Goal: Task Accomplishment & Management: Manage account settings

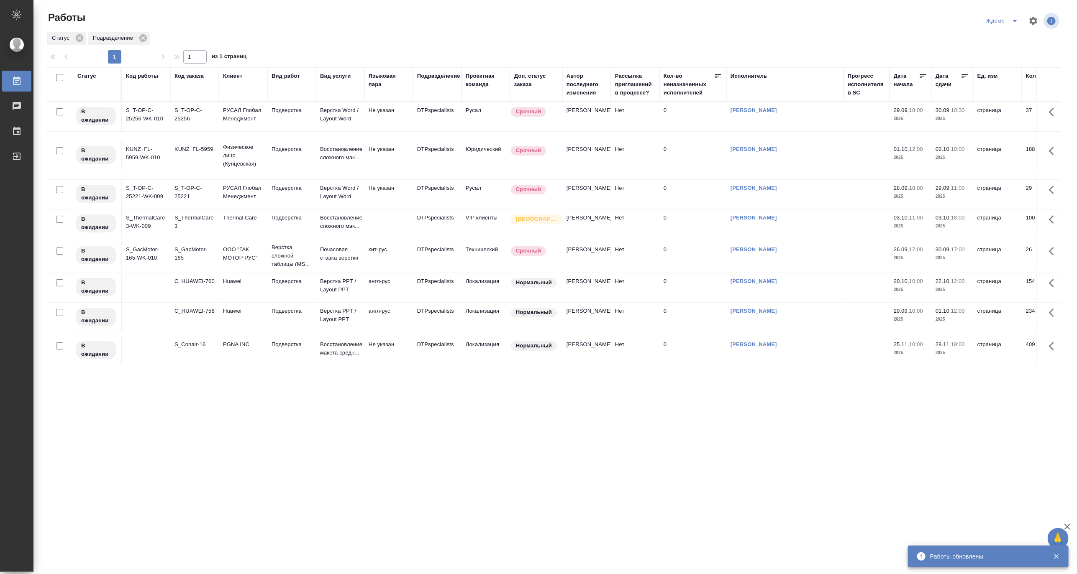
scroll to position [81, 0]
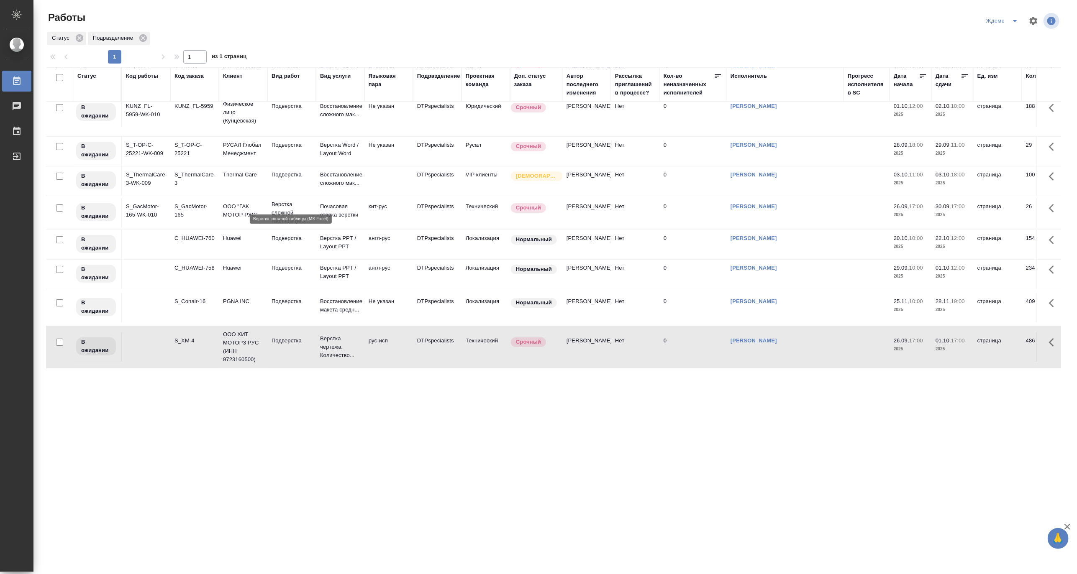
click at [292, 200] on p "Верстка сложной таблицы (MS..." at bounding box center [292, 212] width 40 height 25
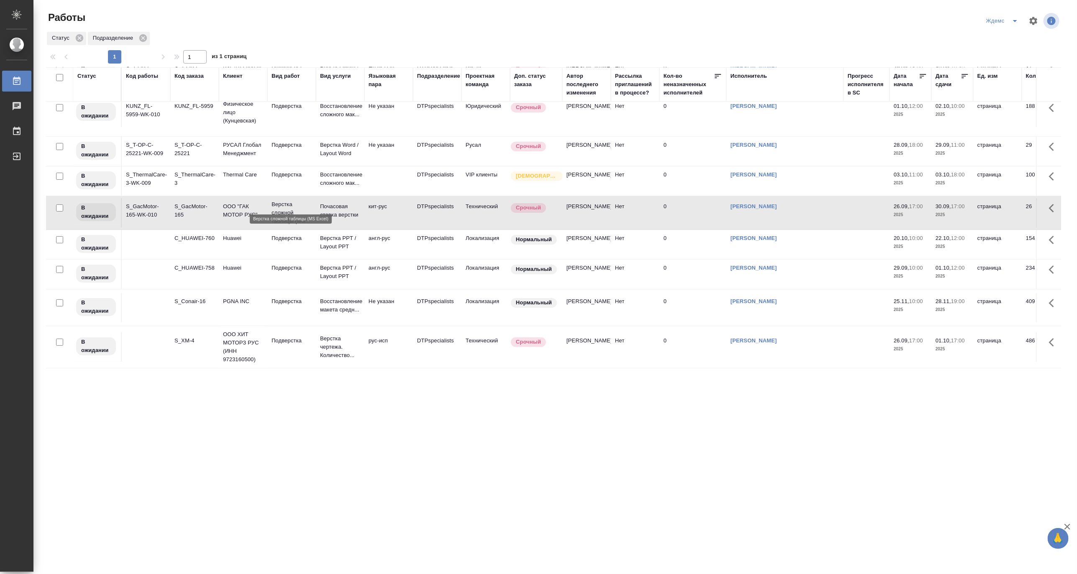
click at [292, 200] on p "Верстка сложной таблицы (MS..." at bounding box center [292, 212] width 40 height 25
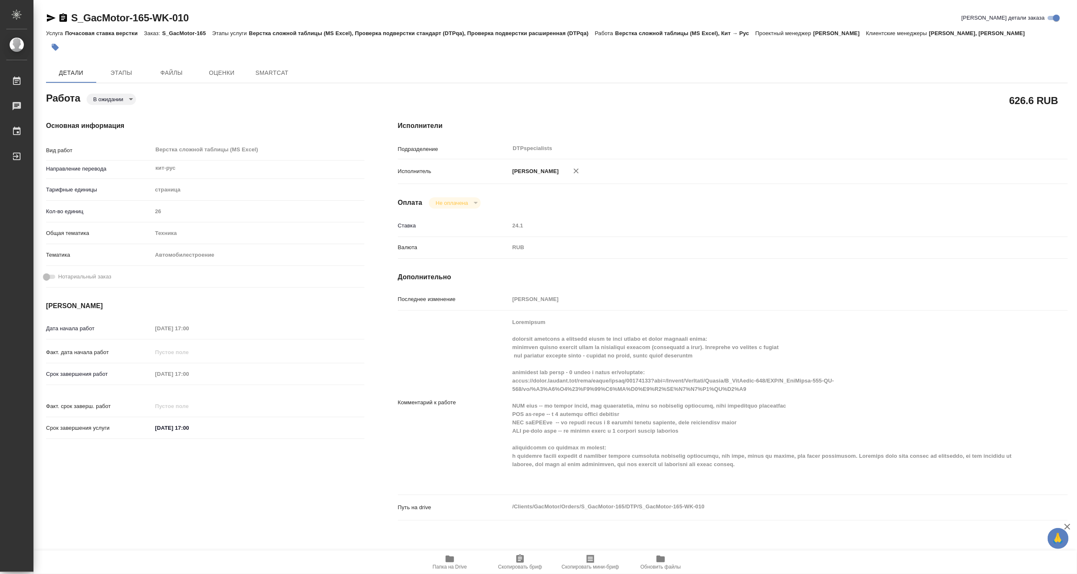
type textarea "x"
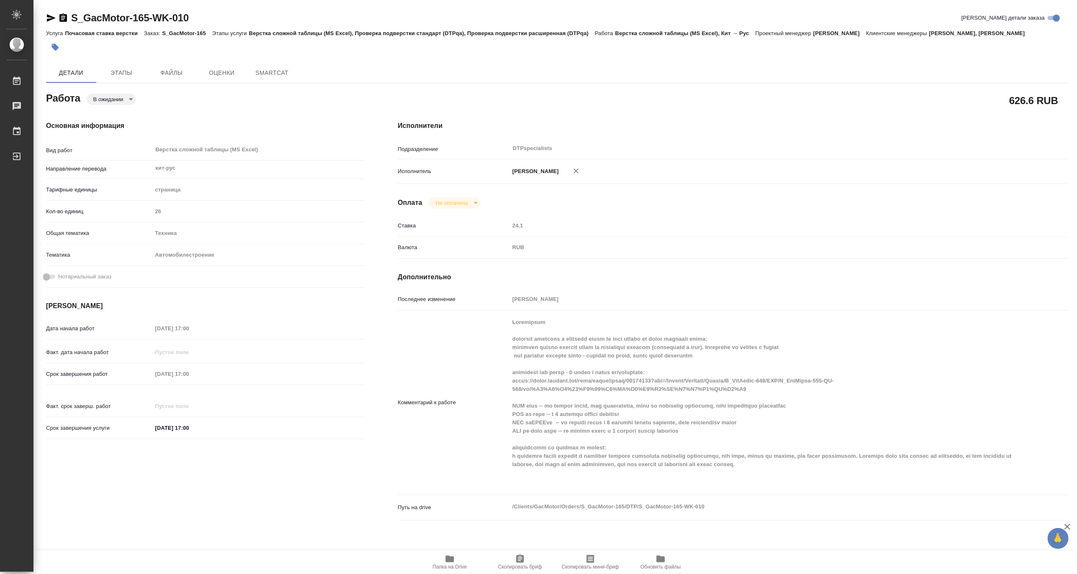
type textarea "x"
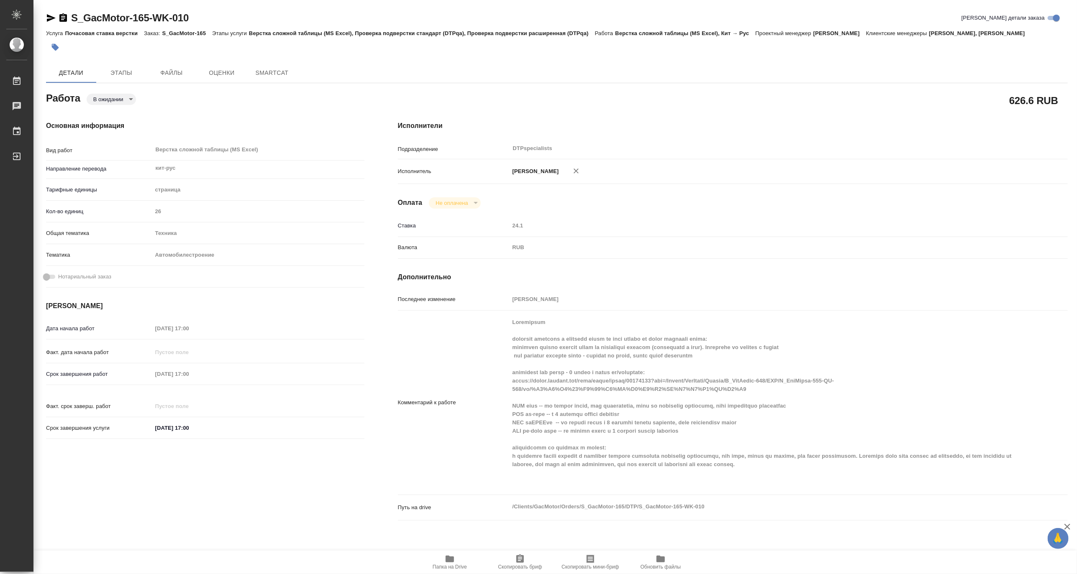
type textarea "x"
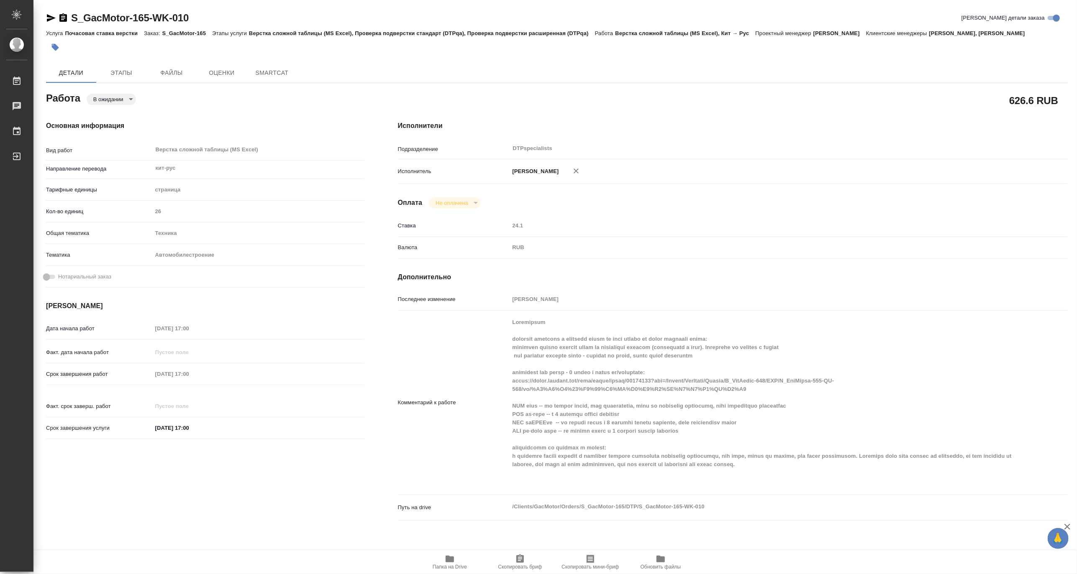
type textarea "x"
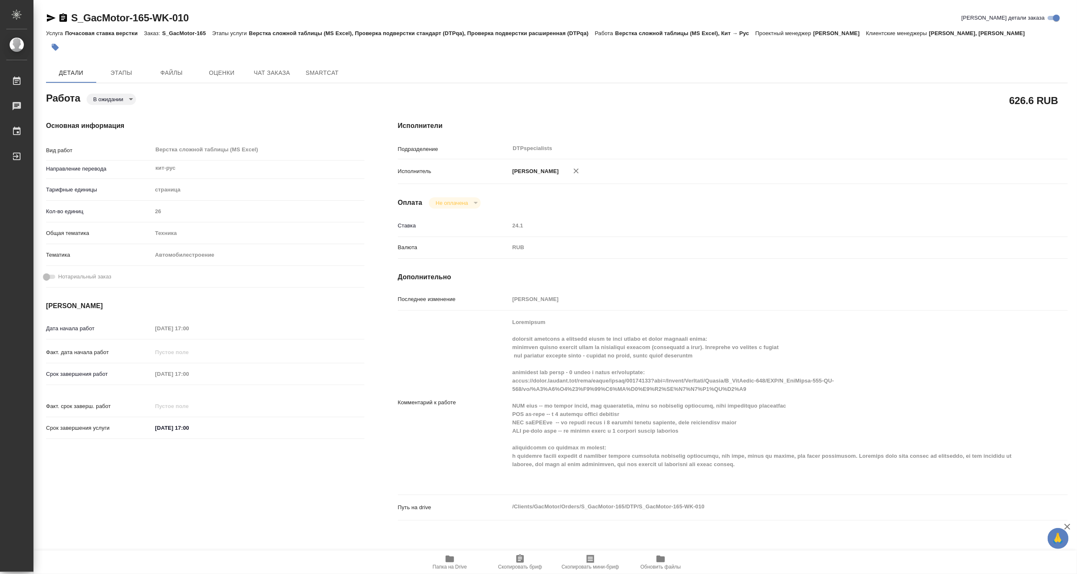
type textarea "x"
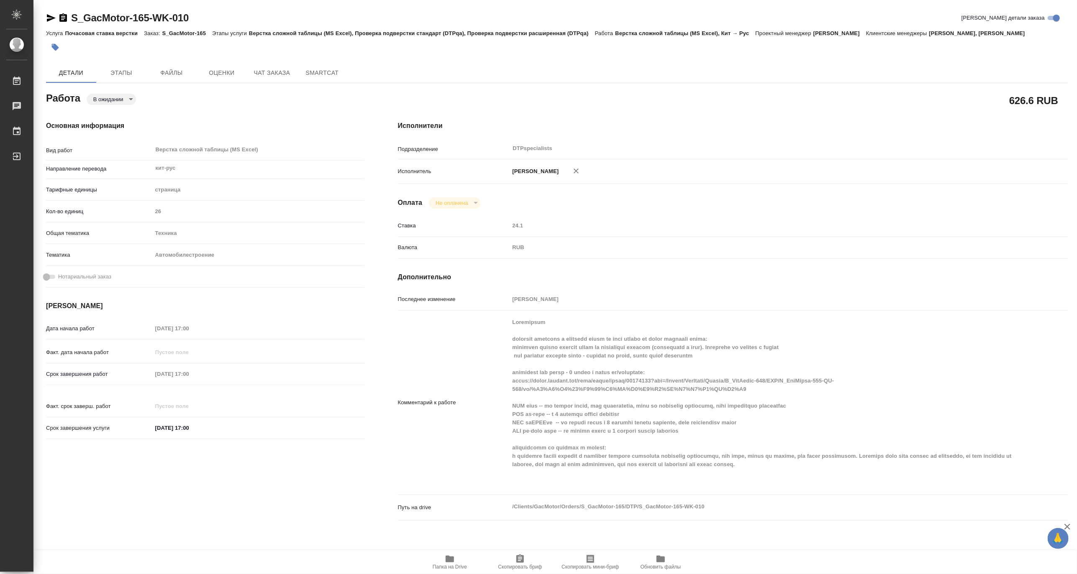
type textarea "x"
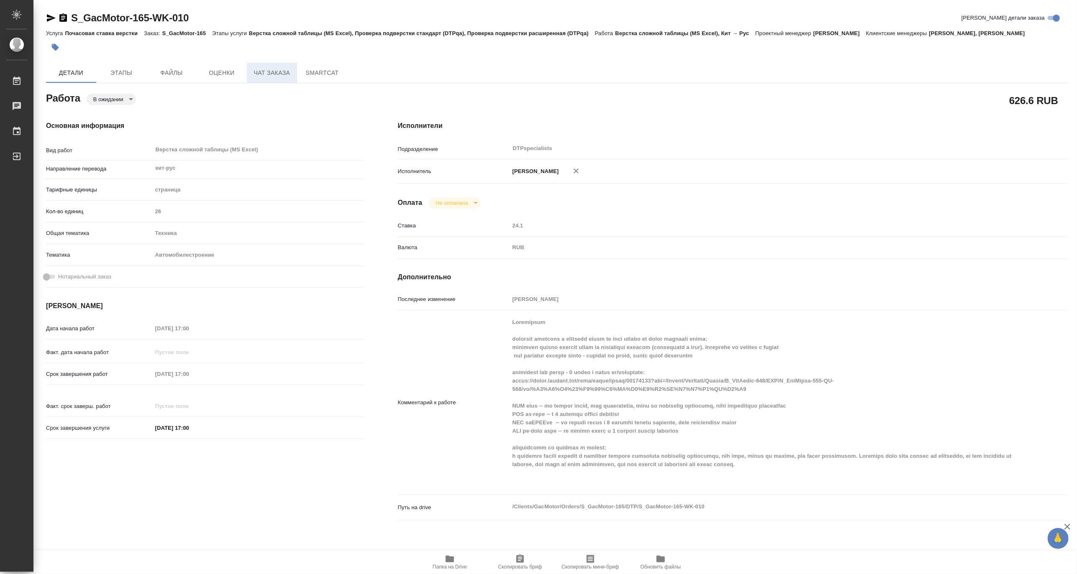
click at [266, 74] on span "Чат заказа" at bounding box center [272, 73] width 40 height 10
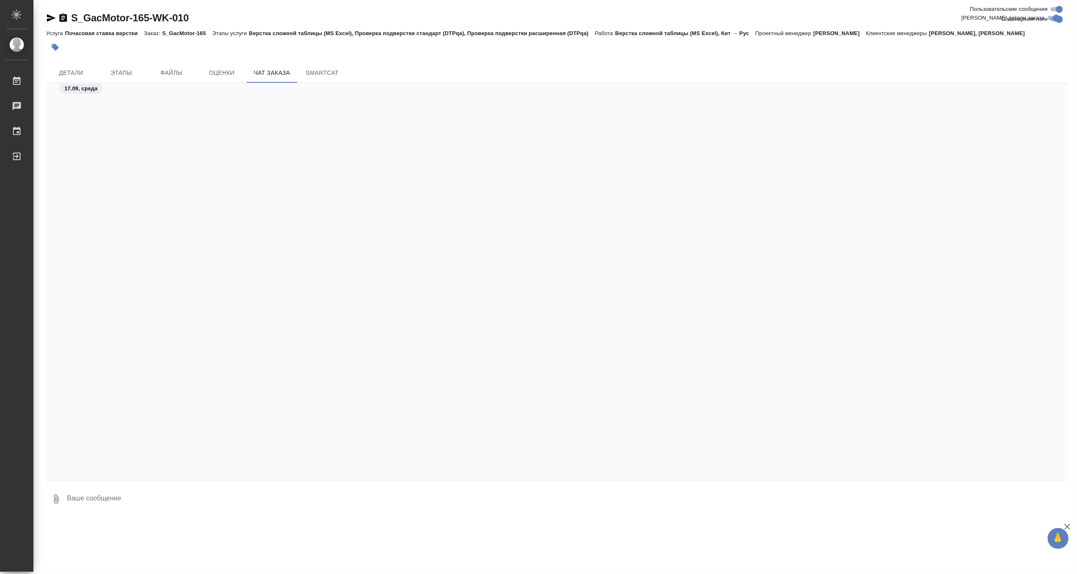
scroll to position [16970, 0]
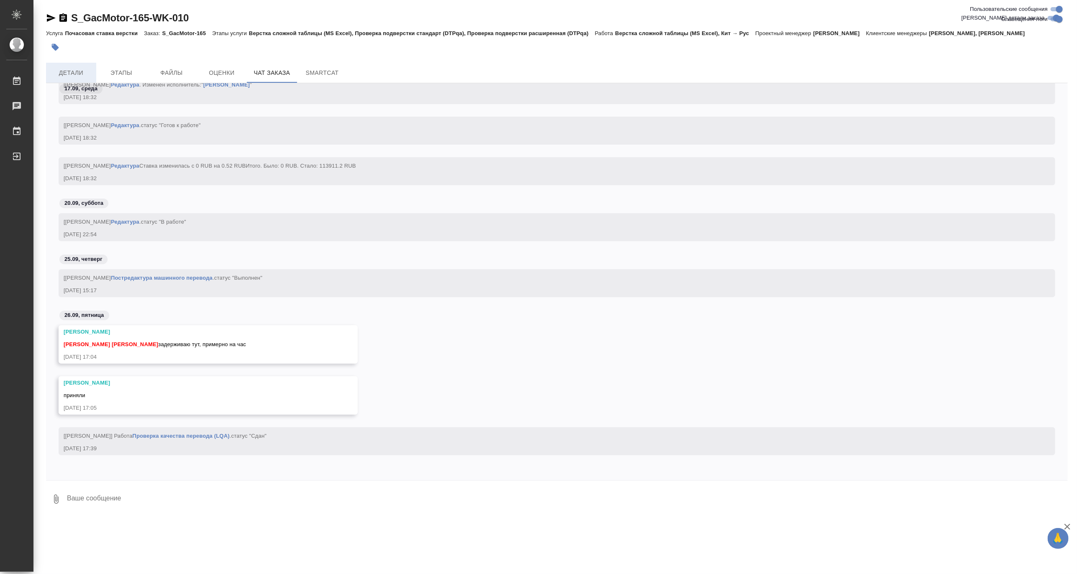
click at [83, 68] on span "Детали" at bounding box center [71, 73] width 40 height 10
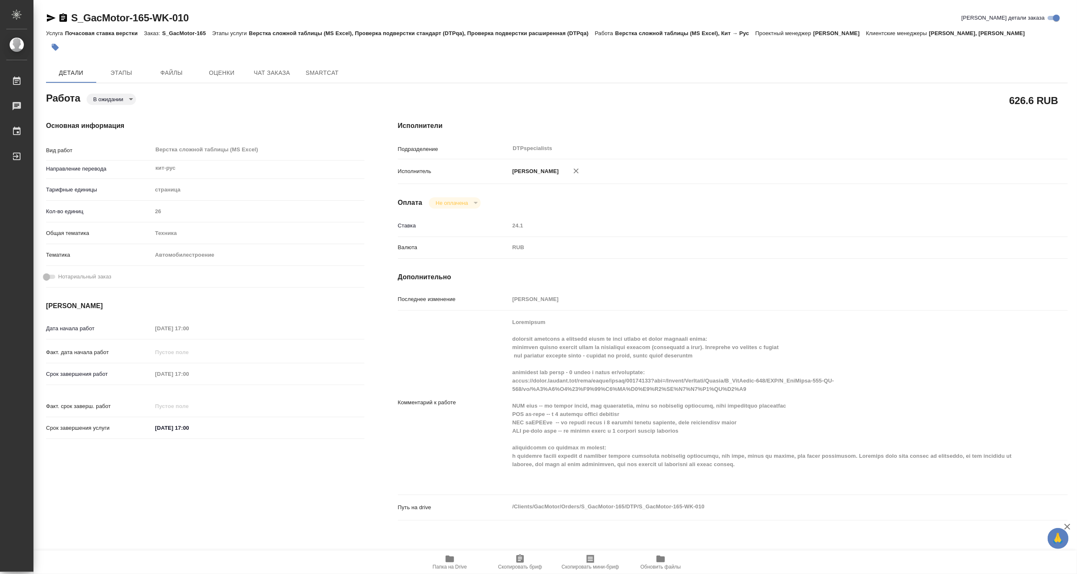
type textarea "x"
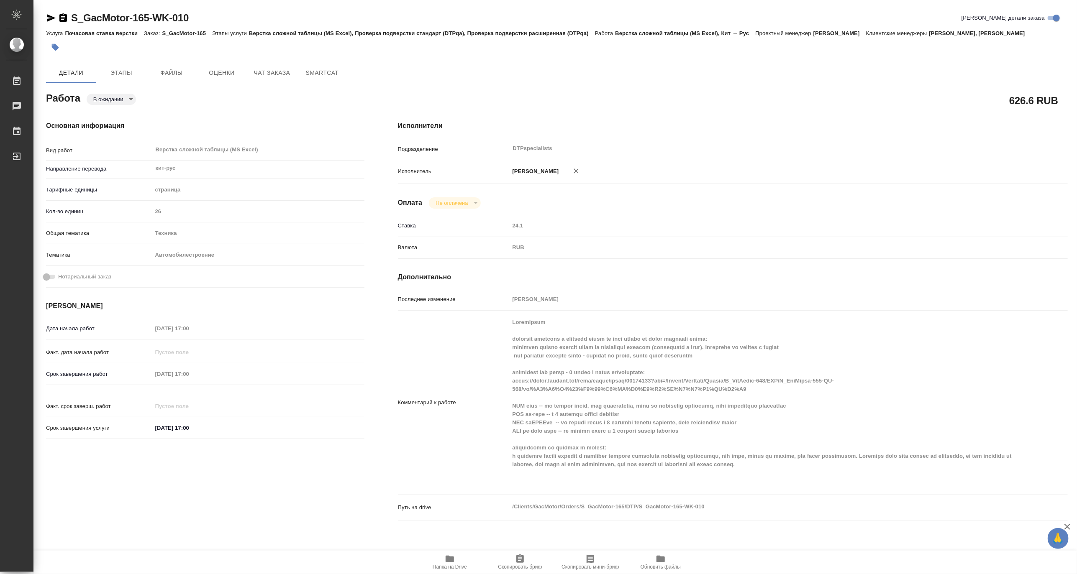
type textarea "x"
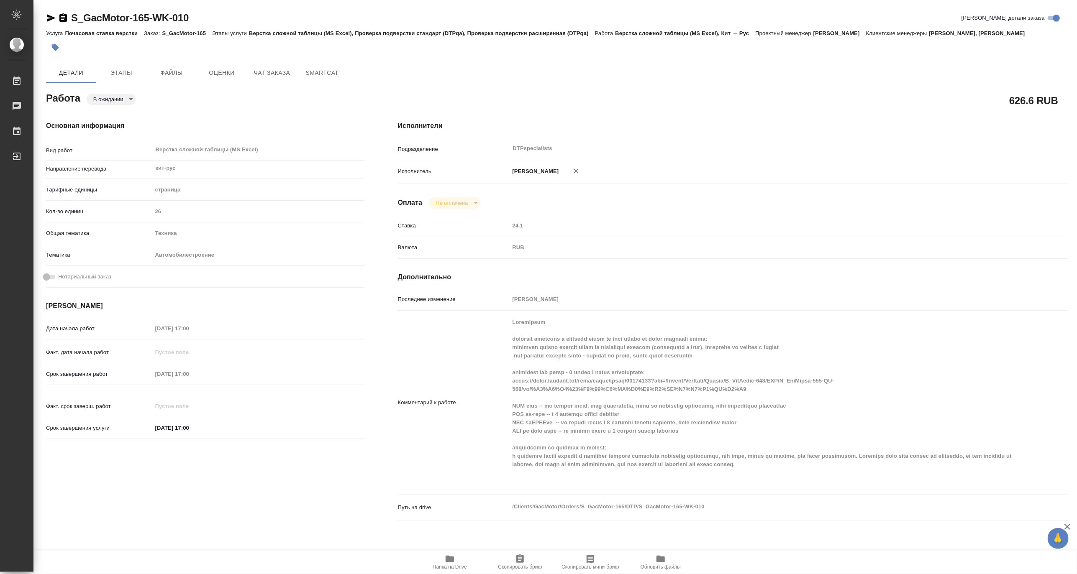
type textarea "x"
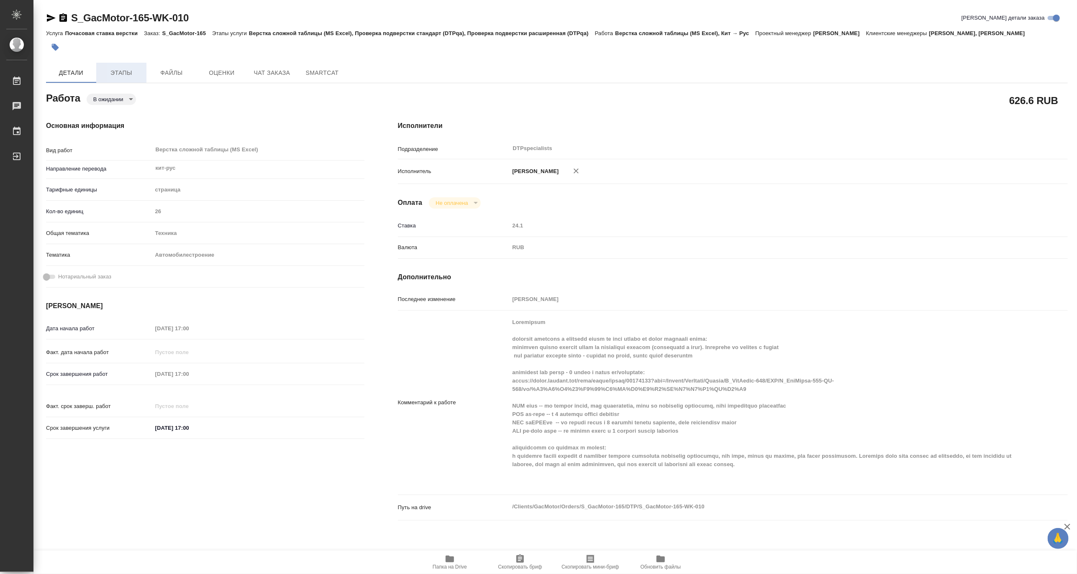
click at [123, 68] on span "Этапы" at bounding box center [121, 73] width 40 height 10
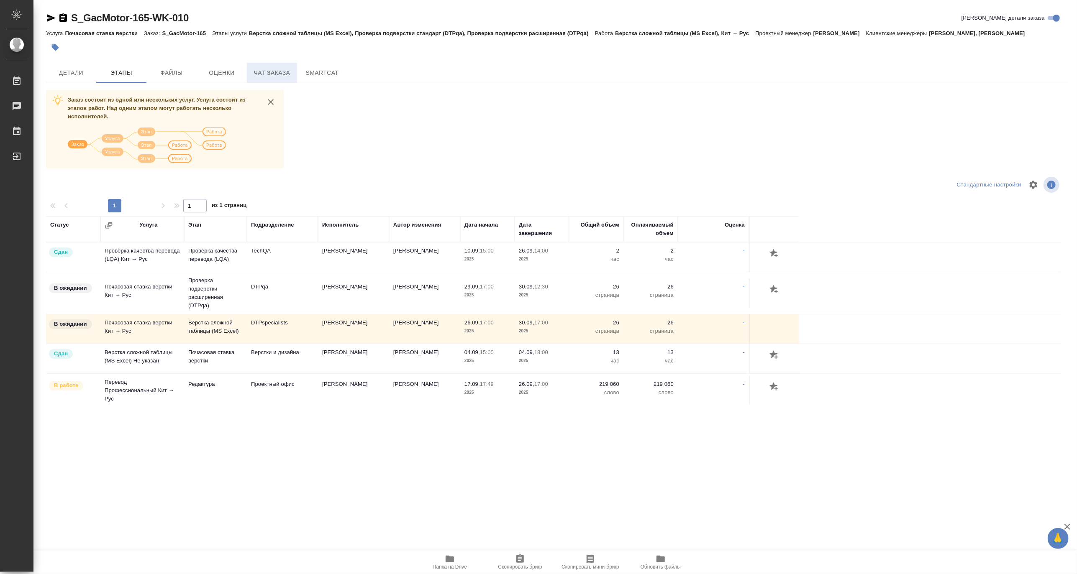
click at [268, 73] on span "Чат заказа" at bounding box center [272, 73] width 40 height 10
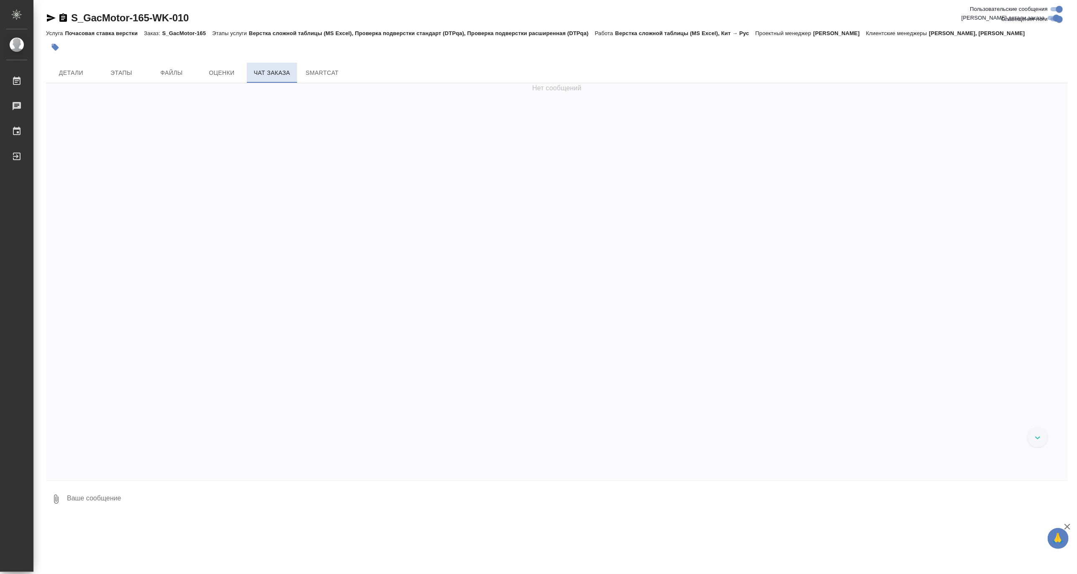
scroll to position [16970, 0]
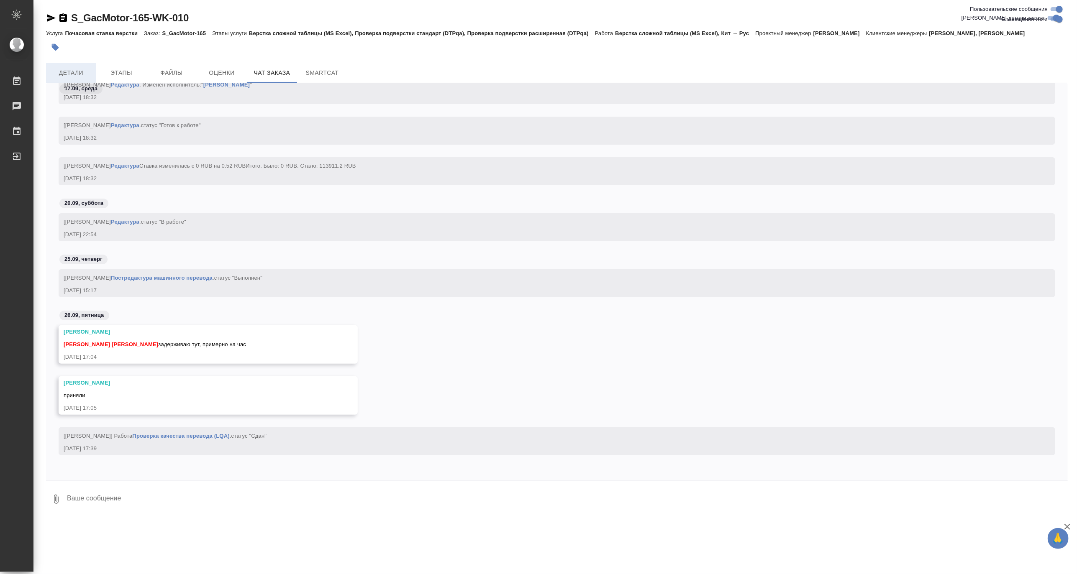
click at [85, 68] on span "Детали" at bounding box center [71, 73] width 40 height 10
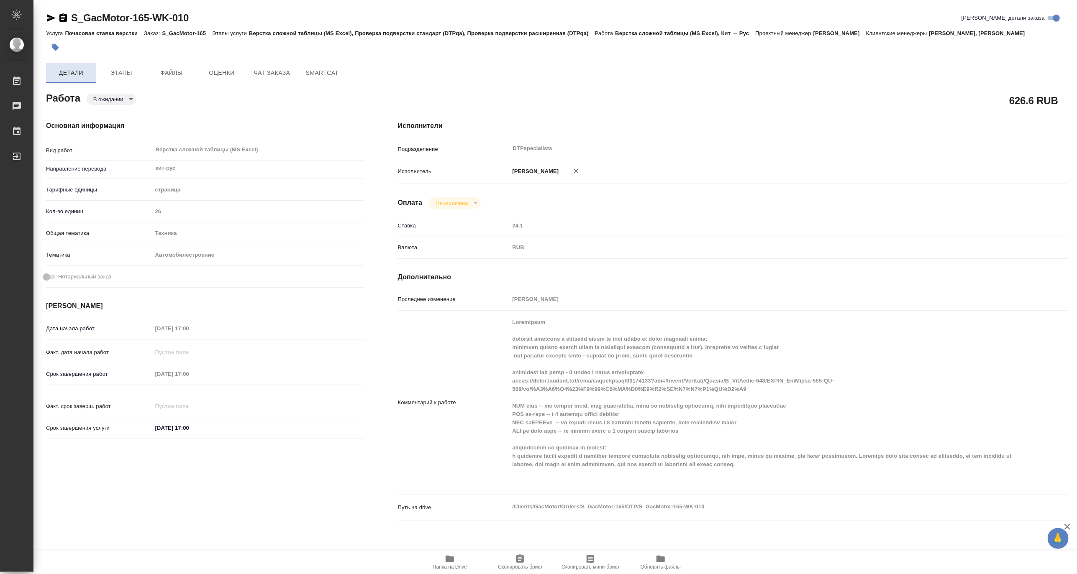
type textarea "x"
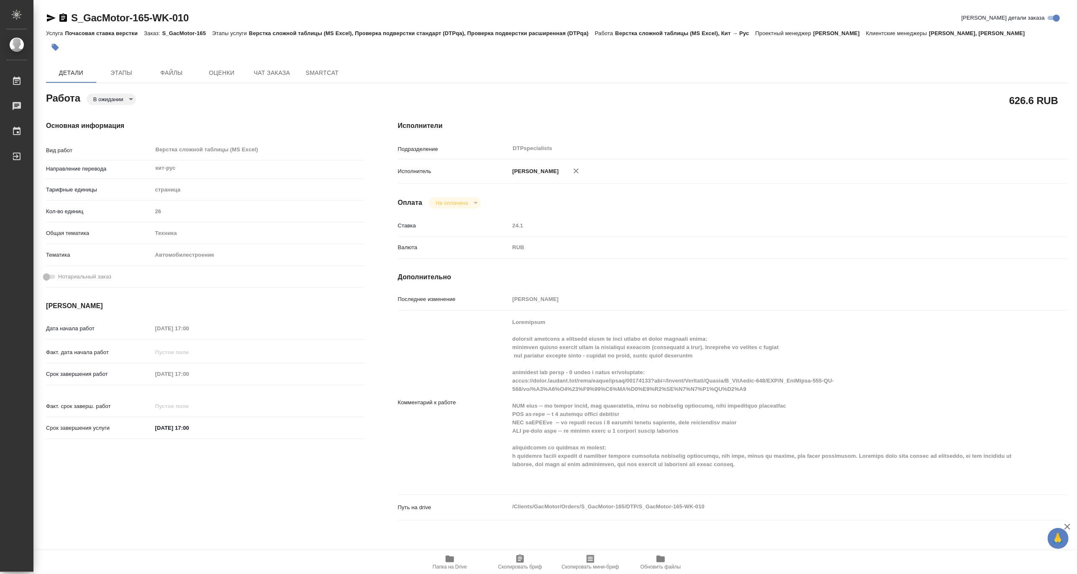
type textarea "x"
